Goal: Transaction & Acquisition: Purchase product/service

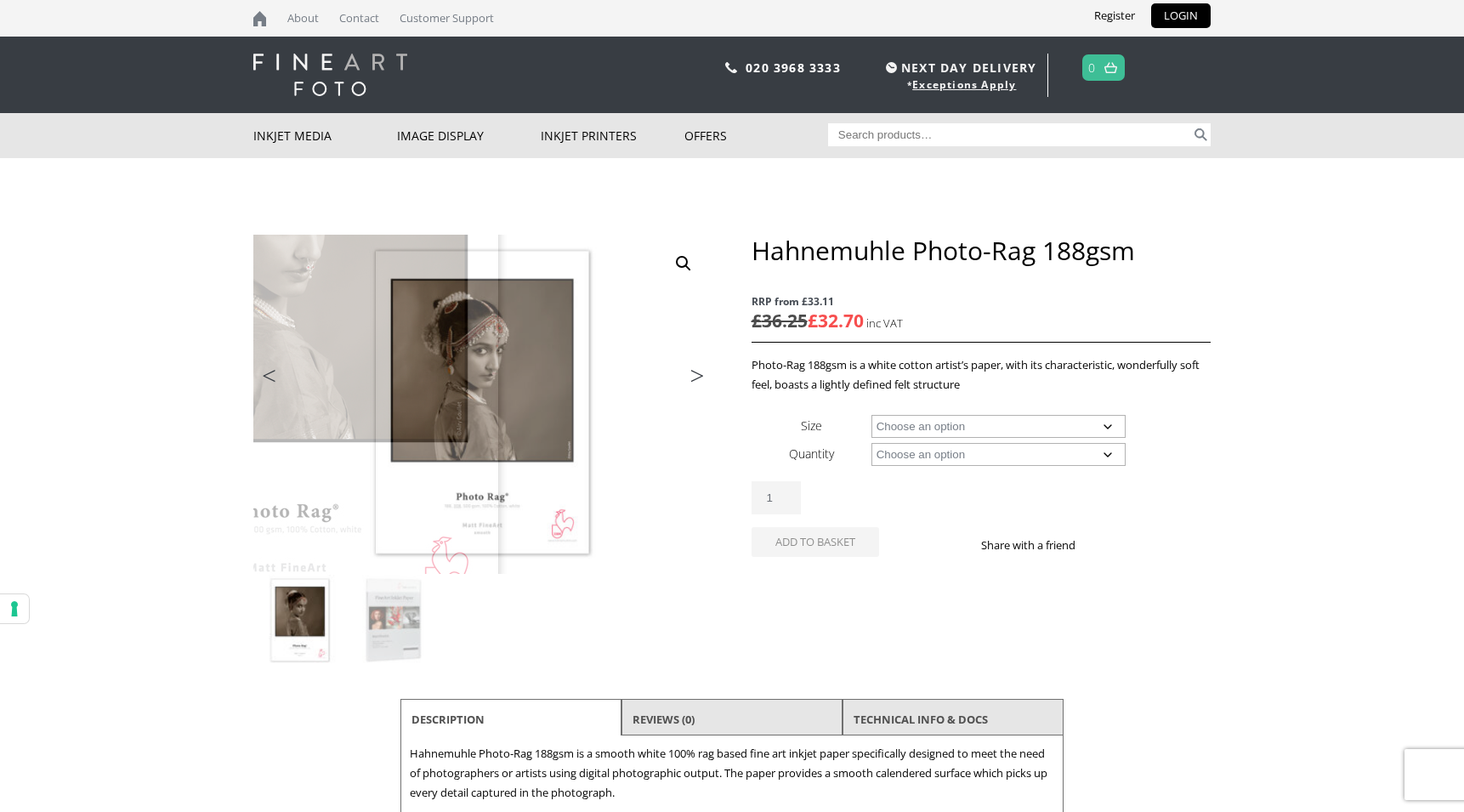
click at [941, 421] on select "Choose an option A4 Sheet A3 Sheet A3+ Sheet A2 Sheet 17" Wide Roll 24" Wide Ro…" at bounding box center [999, 426] width 255 height 23
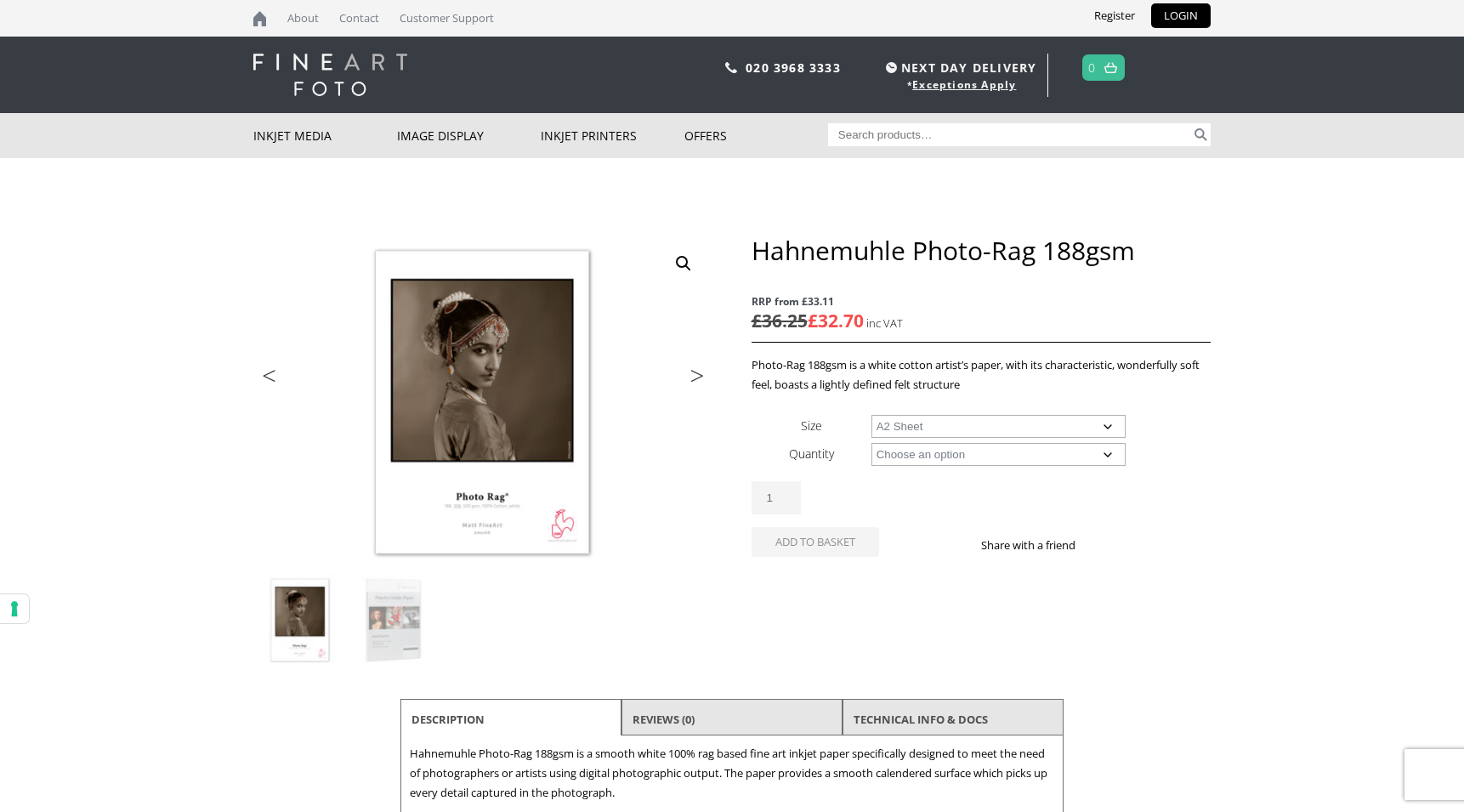
click at [872, 415] on select "Choose an option A4 Sheet A3 Sheet A3+ Sheet A2 Sheet 17" Wide Roll 24" Wide Ro…" at bounding box center [999, 426] width 255 height 23
select select "a2-sheet"
click at [936, 456] on select "Choose an option 25 Sheets" at bounding box center [999, 454] width 255 height 23
select select "25-sheets"
click at [872, 443] on select "Choose an option 25 Sheets" at bounding box center [999, 454] width 255 height 23
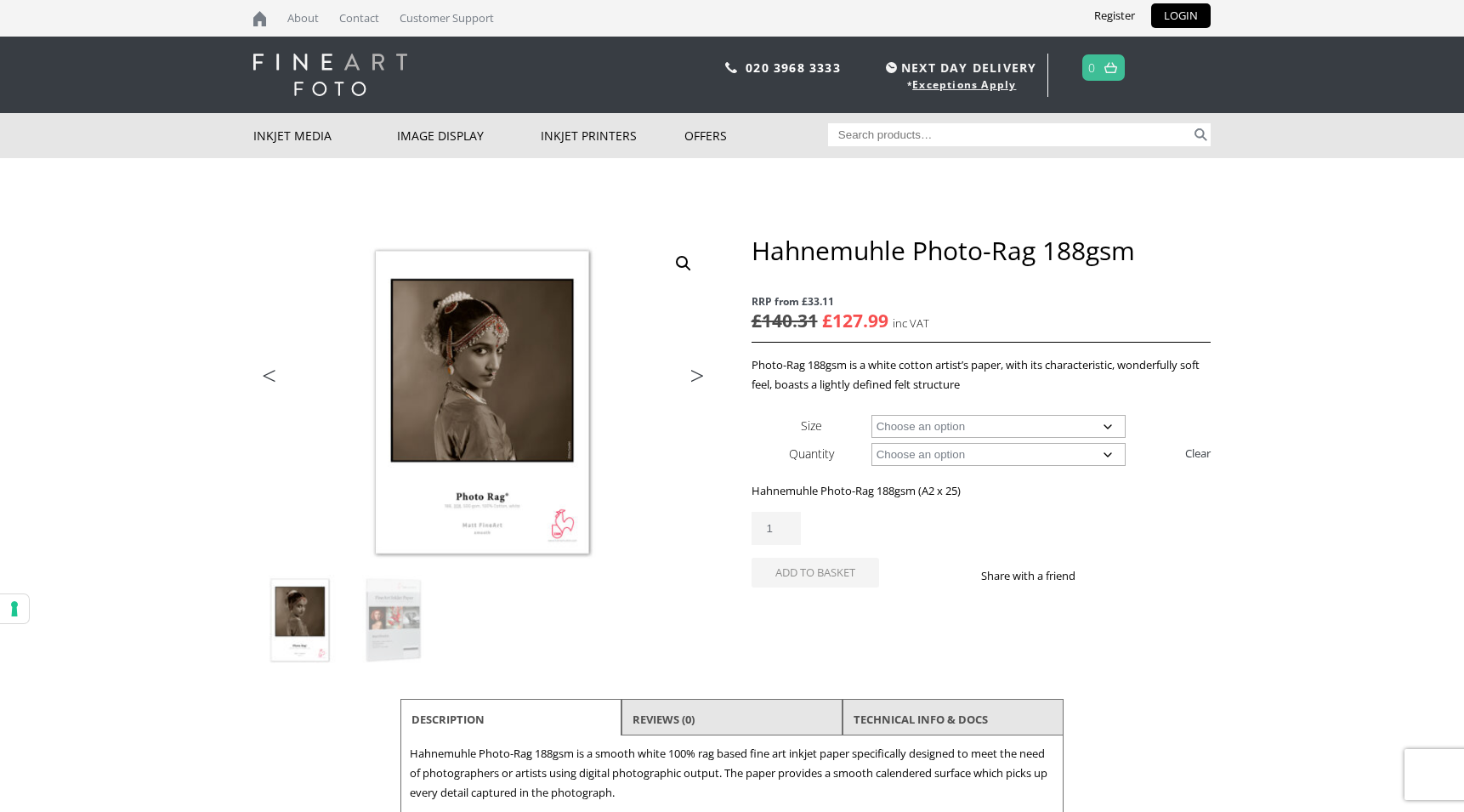
click at [933, 426] on select "Choose an option A4 Sheet A3 Sheet A3+ Sheet A2 Sheet" at bounding box center [999, 426] width 255 height 23
click at [872, 415] on select "Choose an option A4 Sheet A3 Sheet A3+ Sheet A2 Sheet" at bounding box center [999, 426] width 255 height 23
click at [915, 455] on select "Choose an option 25 Sheets" at bounding box center [999, 454] width 255 height 23
click at [915, 432] on select "Choose an option A4 Sheet A3 Sheet A3+ Sheet A2 Sheet" at bounding box center [999, 426] width 255 height 23
click at [872, 415] on select "Choose an option A4 Sheet A3 Sheet A3+ Sheet A2 Sheet" at bounding box center [999, 426] width 255 height 23
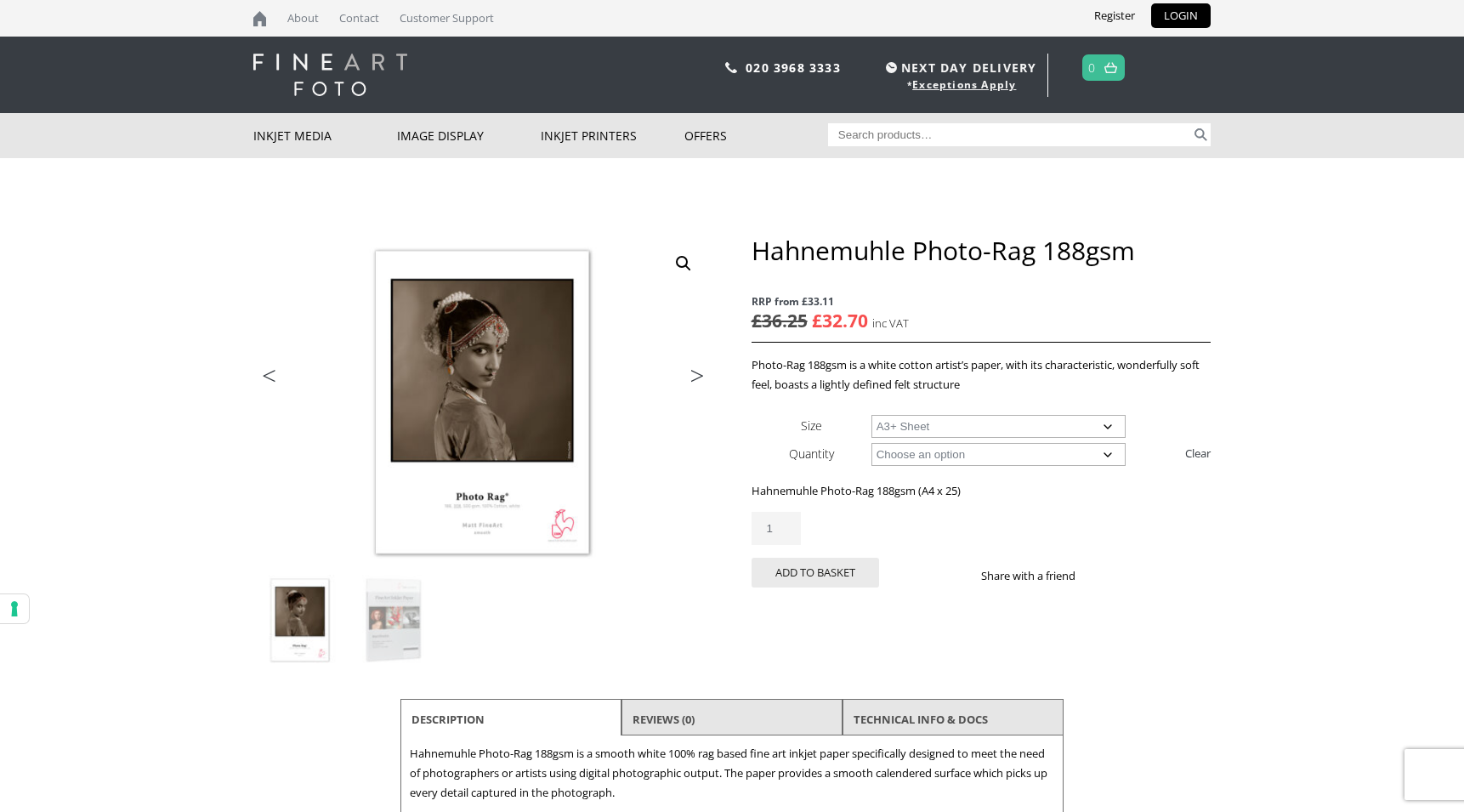
select select "a3-sheet-2"
